Goal: Information Seeking & Learning: Check status

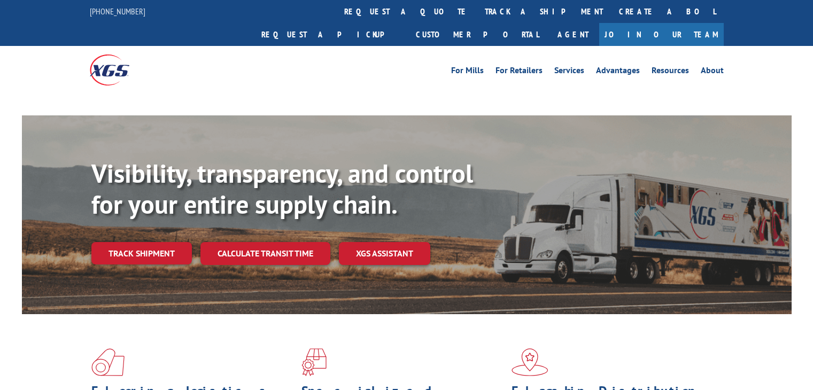
click at [477, 12] on link "track a shipment" at bounding box center [544, 11] width 134 height 23
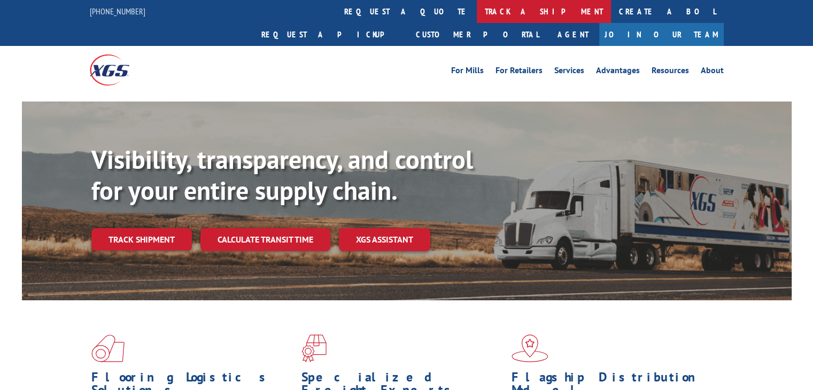
click at [477, 15] on link "track a shipment" at bounding box center [544, 11] width 134 height 23
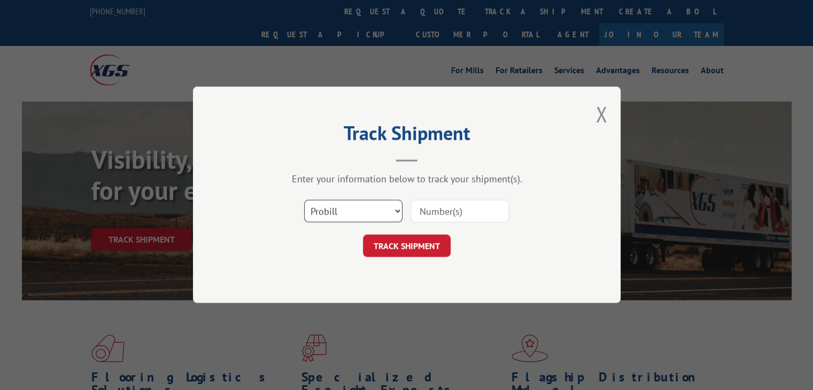
drag, startPoint x: 337, startPoint y: 210, endPoint x: 337, endPoint y: 219, distance: 8.6
click at [337, 210] on select "Select category... Probill BOL PO" at bounding box center [353, 211] width 98 height 22
select select "po"
click at [304, 200] on select "Select category... Probill BOL PO" at bounding box center [353, 211] width 98 height 22
click at [451, 212] on input at bounding box center [459, 211] width 98 height 22
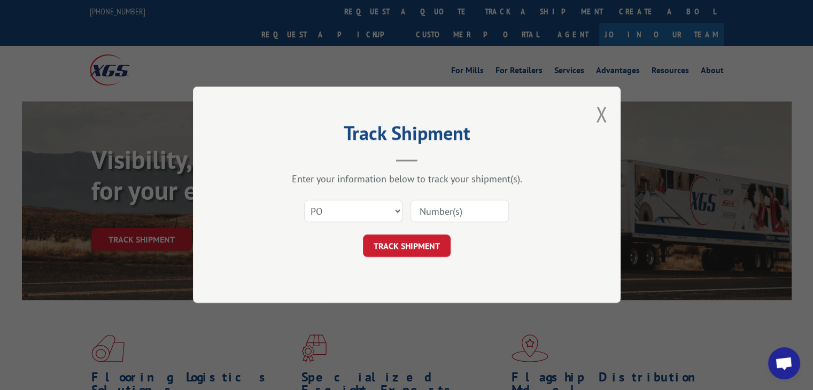
paste input "40548376"
type input "40548376"
click at [420, 252] on button "TRACK SHIPMENT" at bounding box center [407, 246] width 88 height 22
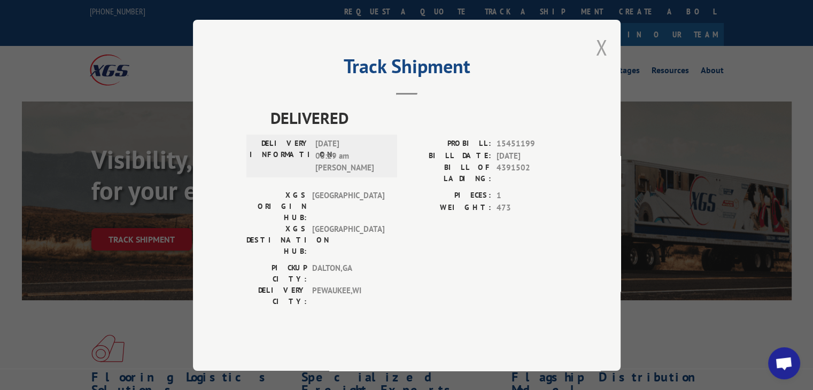
click at [596, 61] on button "Close modal" at bounding box center [601, 47] width 12 height 28
